Goal: Check status: Check status

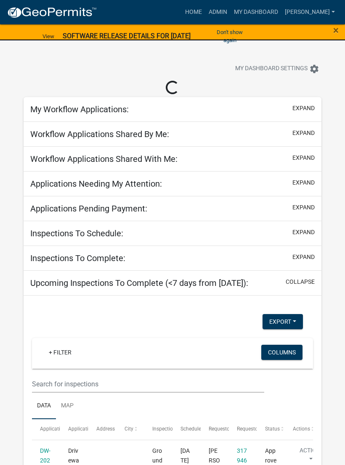
select select "3: 100"
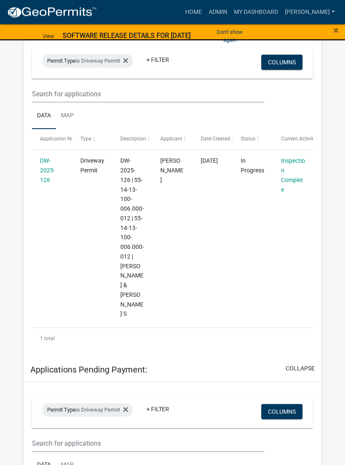
scroll to position [108, 0]
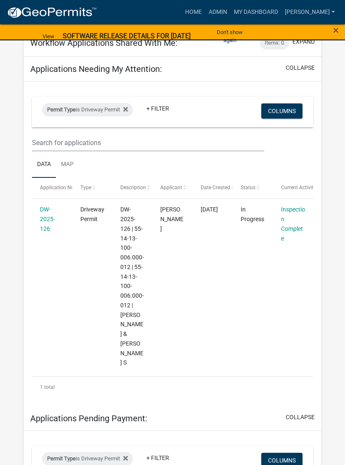
click at [39, 221] on datatable-body-cell "DW-2025-126" at bounding box center [52, 286] width 40 height 175
click at [48, 209] on link "DW-2025-126" at bounding box center [47, 219] width 15 height 26
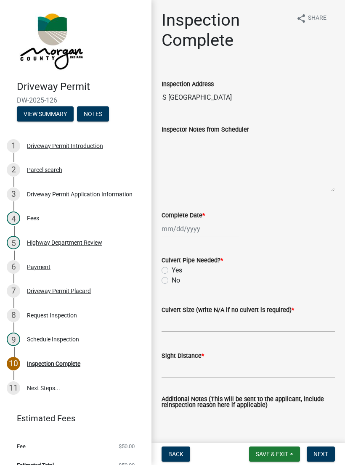
click at [47, 115] on button "View Summary" at bounding box center [45, 113] width 57 height 15
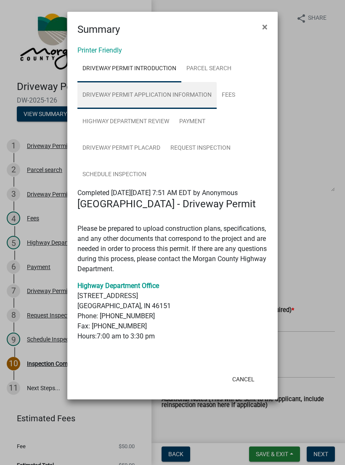
click at [201, 92] on link "Driveway Permit Application Information" at bounding box center [146, 95] width 139 height 27
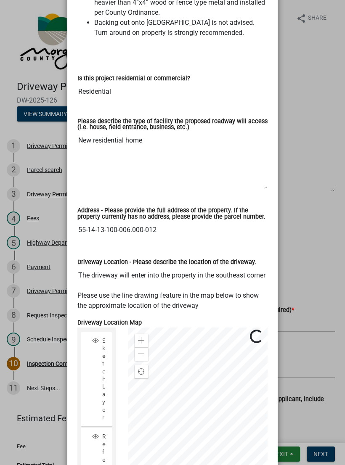
scroll to position [531, 0]
click at [120, 223] on input "55-14-13-100-006.000-012" at bounding box center [172, 229] width 190 height 17
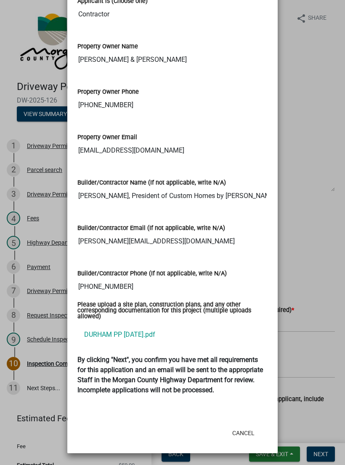
scroll to position [1281, 0]
click at [121, 325] on link "DURHAM PP [DATE].pdf" at bounding box center [172, 335] width 190 height 20
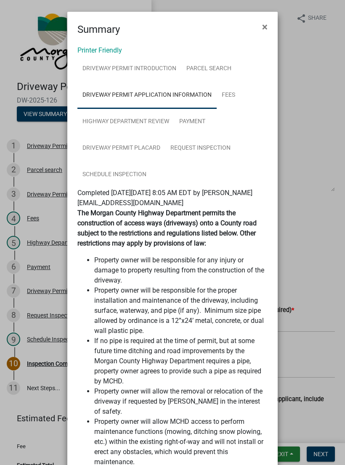
scroll to position [0, 0]
click at [260, 25] on button "×" at bounding box center [264, 27] width 19 height 24
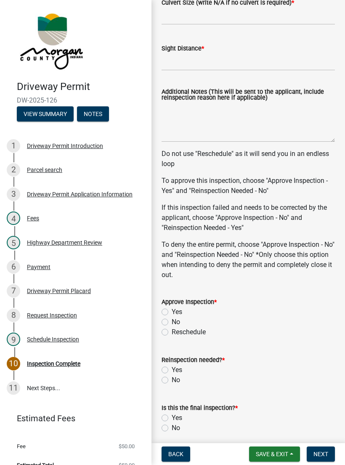
scroll to position [308, 0]
click at [42, 114] on button "View Summary" at bounding box center [45, 113] width 57 height 15
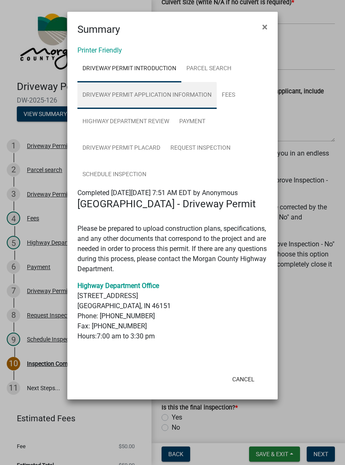
click at [111, 94] on link "Driveway Permit Application Information" at bounding box center [146, 95] width 139 height 27
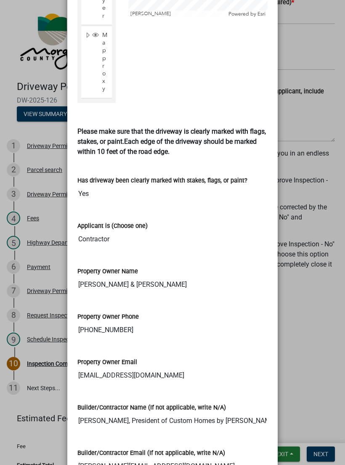
scroll to position [958, 0]
